Goal: Task Accomplishment & Management: Use online tool/utility

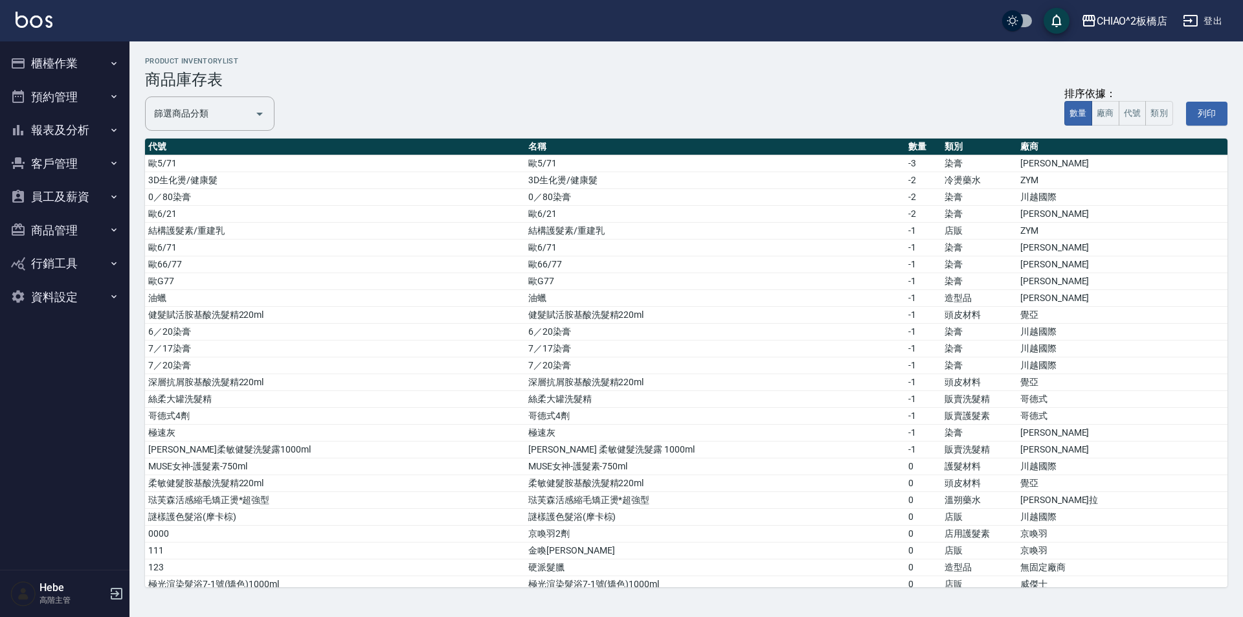
click at [20, 19] on img at bounding box center [34, 20] width 37 height 16
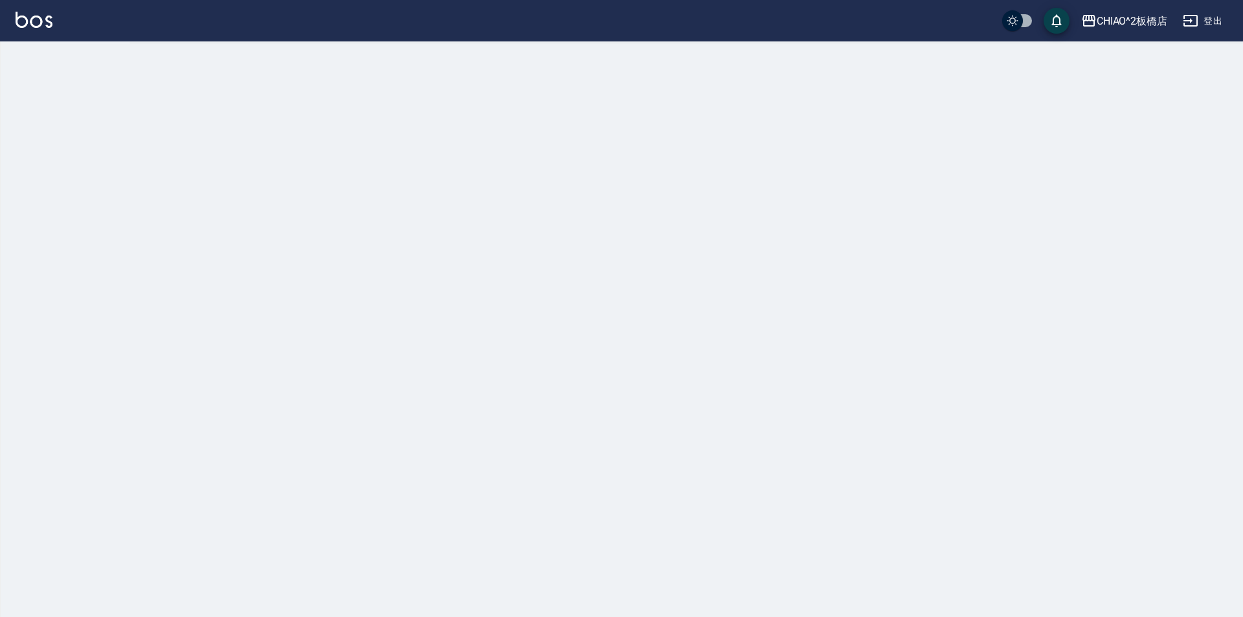
click at [72, 65] on div at bounding box center [621, 308] width 1243 height 617
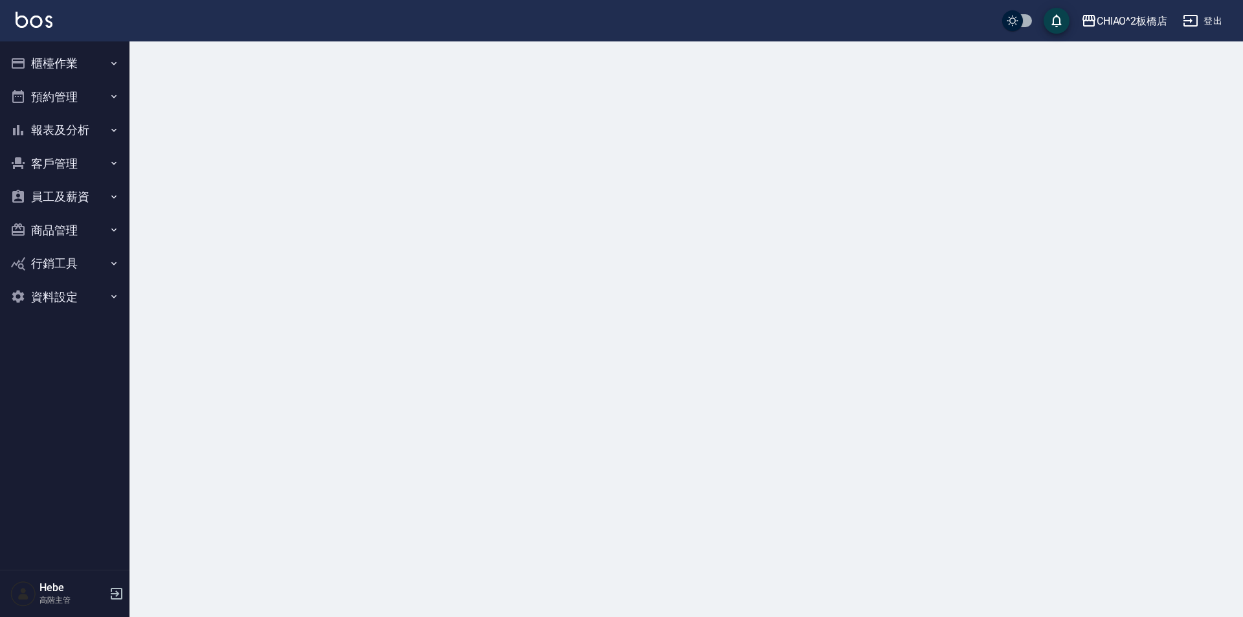
click at [53, 64] on button "櫃檯作業" at bounding box center [64, 64] width 119 height 34
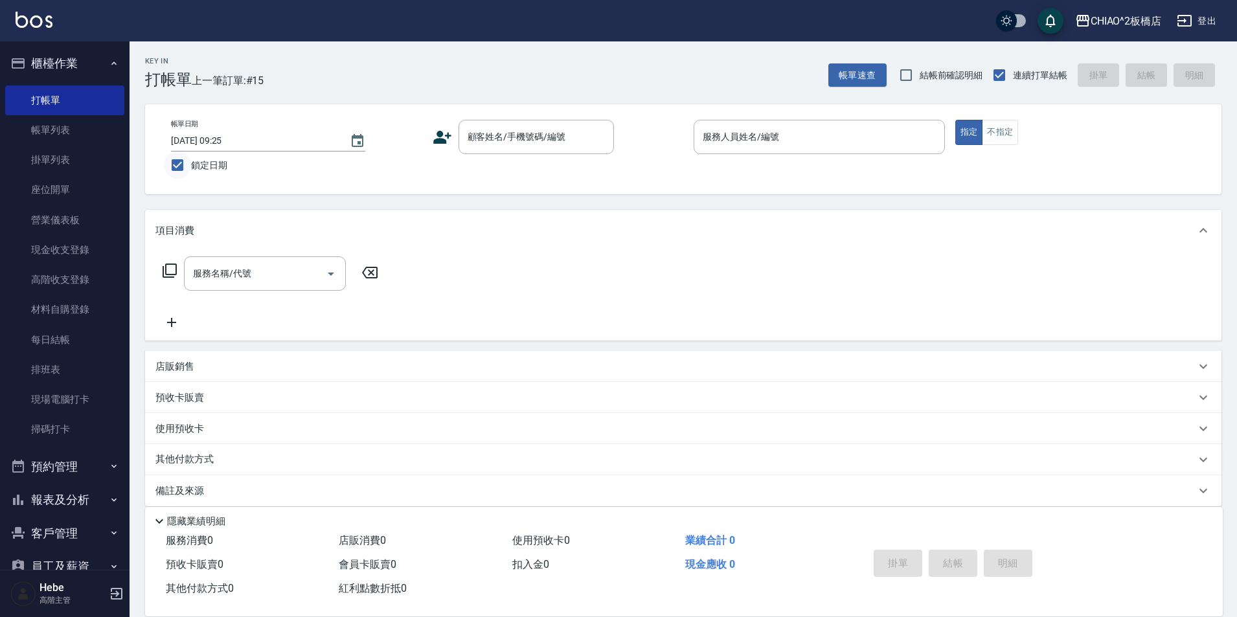
click at [185, 166] on input "鎖定日期" at bounding box center [177, 164] width 27 height 27
checkbox input "false"
type input "[DATE] 10:36"
click at [488, 141] on div "顧客姓名/手機號碼/編號 顧客姓名/手機號碼/編號" at bounding box center [535, 137] width 155 height 34
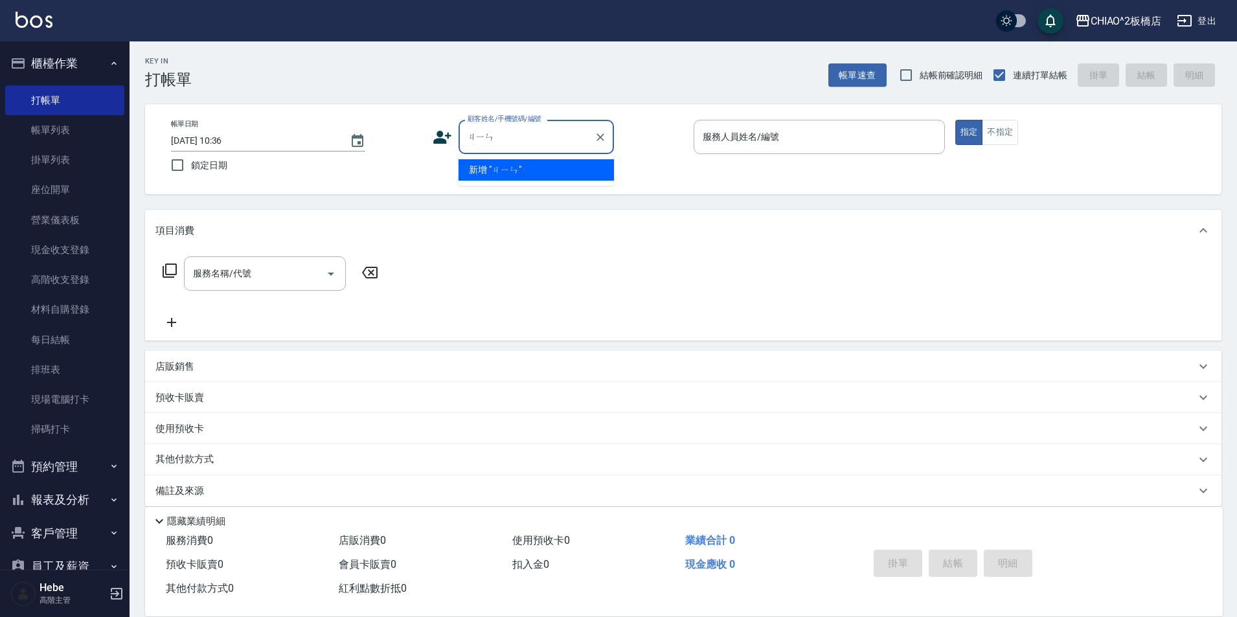
type input "[PERSON_NAME]"
click at [523, 174] on li "[PERSON_NAME]/0934080660/null" at bounding box center [535, 169] width 155 height 21
type input "[PERSON_NAME]/0934080660/null"
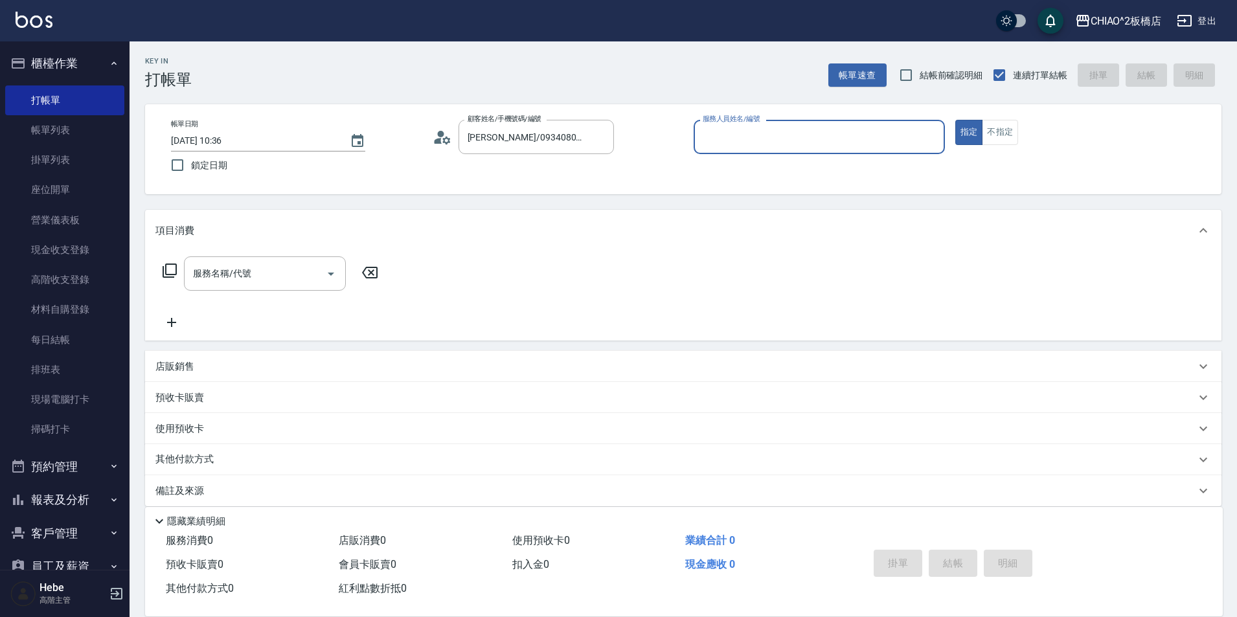
type input "MINI(無代號)"
click at [303, 262] on div "服務名稱/代號" at bounding box center [265, 273] width 162 height 34
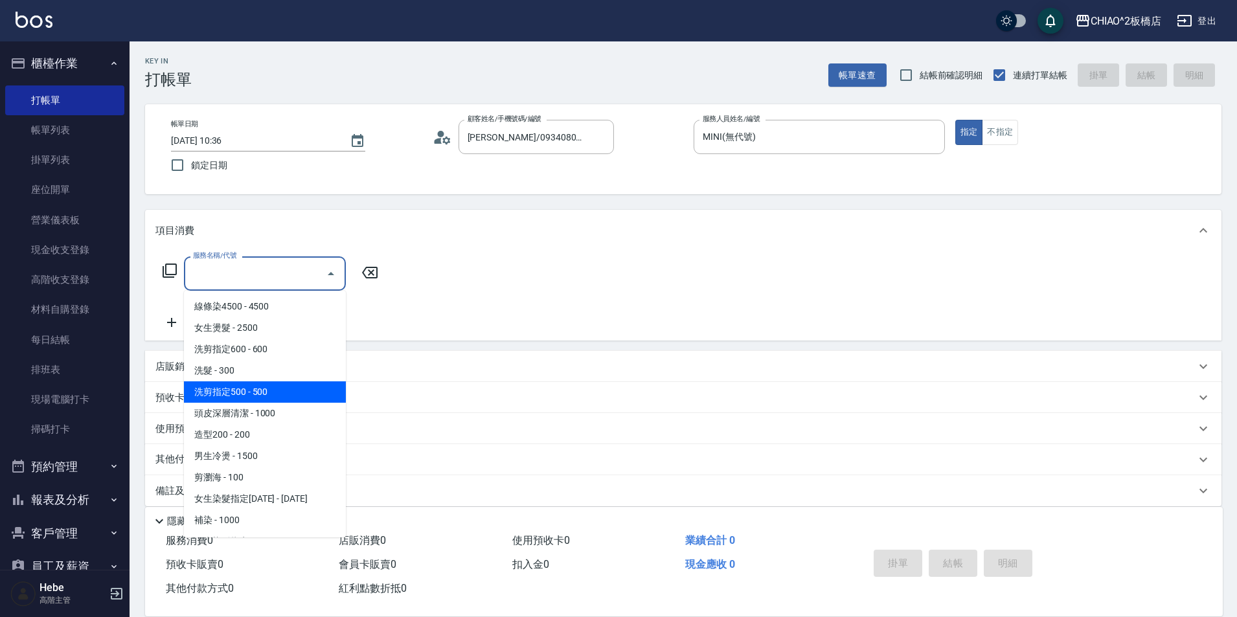
click at [281, 398] on span "洗剪指定500 - 500" at bounding box center [265, 391] width 162 height 21
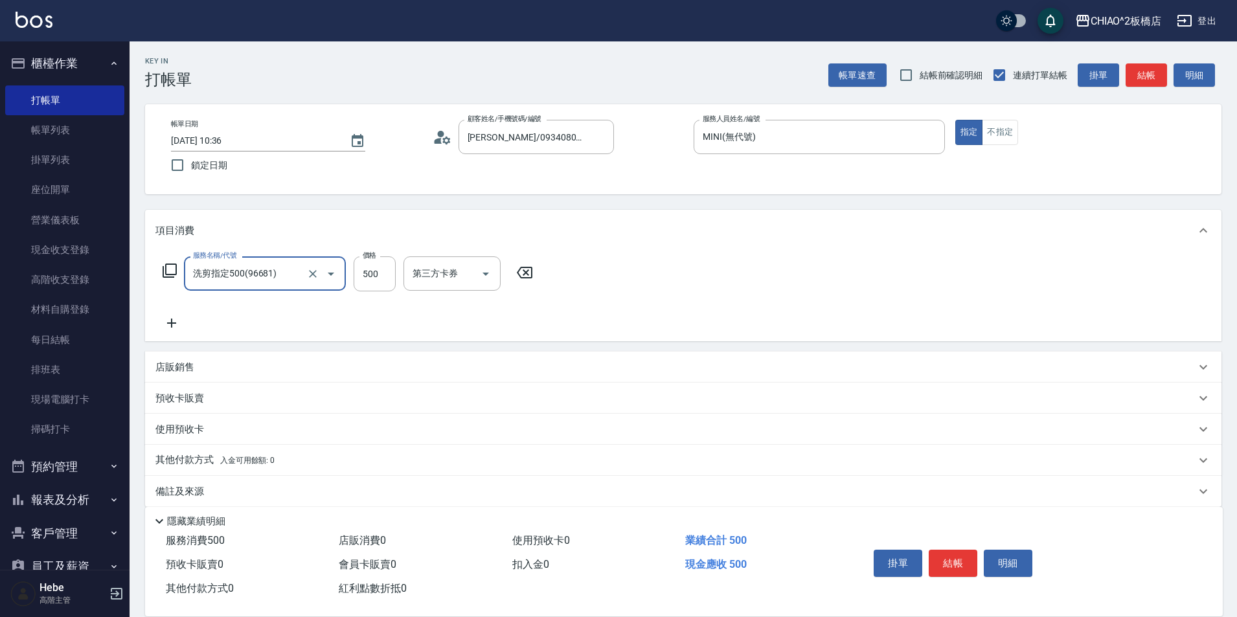
type input "洗剪指定500(96681)"
click at [620, 557] on button "結帳" at bounding box center [952, 563] width 49 height 27
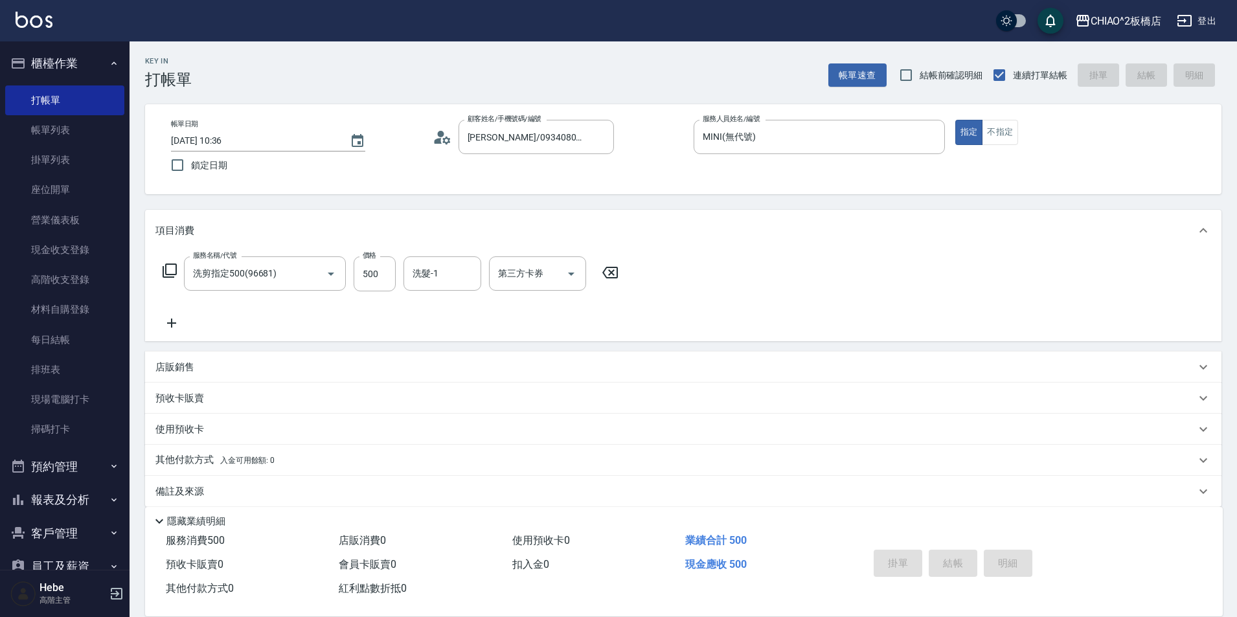
type input "[DATE] 10:37"
